Goal: Find specific page/section: Find specific page/section

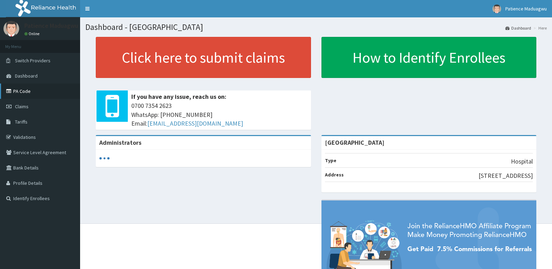
click at [33, 93] on link "PA Code" at bounding box center [40, 91] width 80 height 15
click at [14, 89] on link "PA Code" at bounding box center [40, 91] width 80 height 15
click at [33, 93] on link "PA Code" at bounding box center [40, 91] width 80 height 15
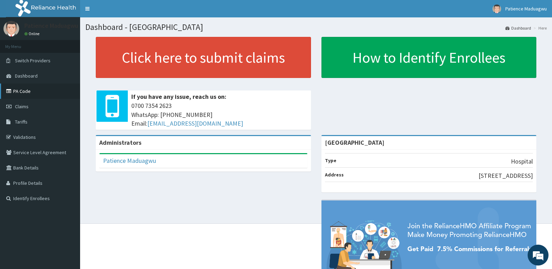
click at [27, 95] on link "PA Code" at bounding box center [40, 91] width 80 height 15
